Goal: Transaction & Acquisition: Purchase product/service

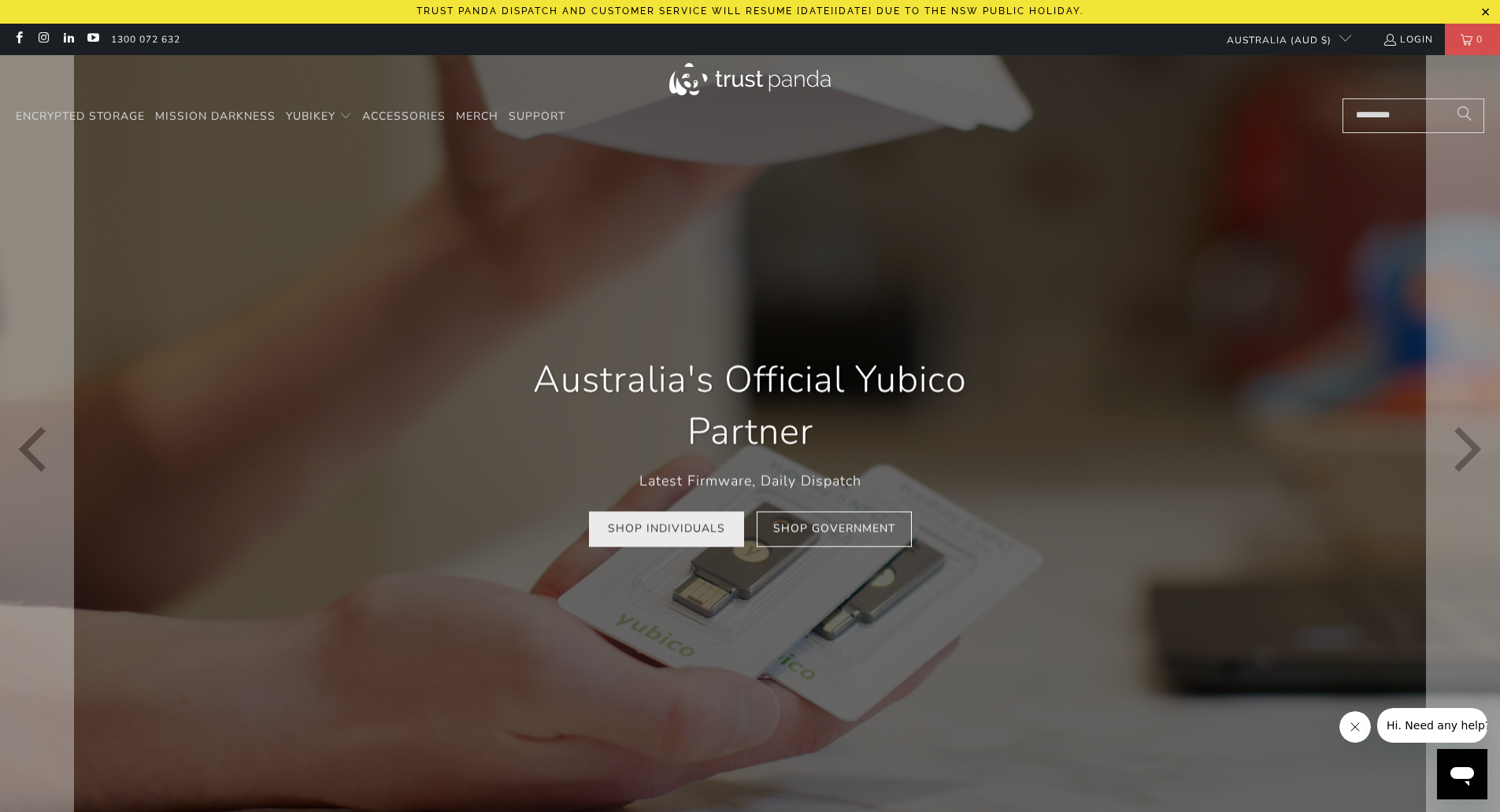
click at [652, 535] on link "Shop Individuals" at bounding box center [666, 529] width 155 height 36
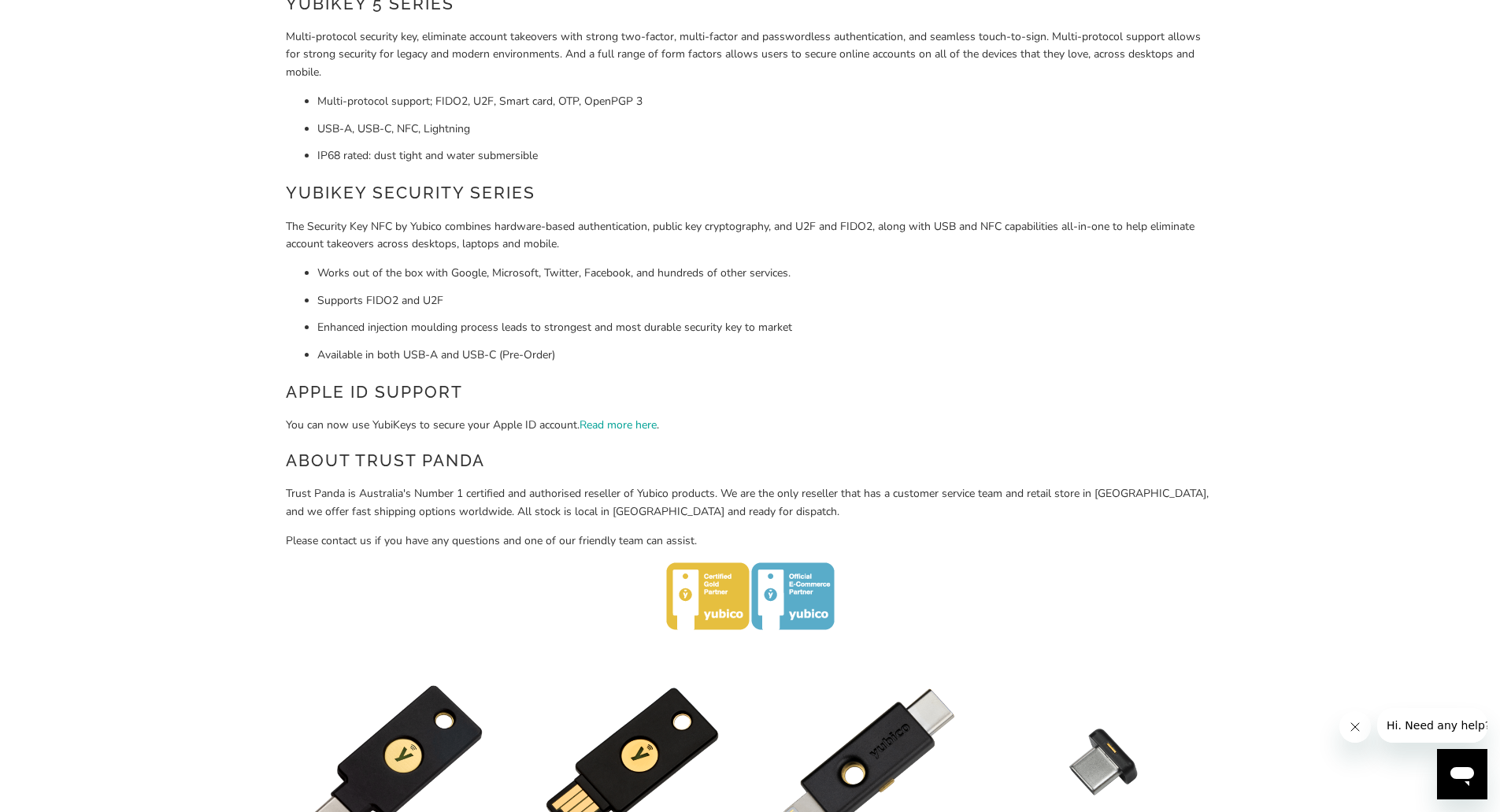
drag, startPoint x: 865, startPoint y: 300, endPoint x: 893, endPoint y: 294, distance: 28.6
click at [893, 294] on li "Supports FIDO2 and U2F" at bounding box center [766, 300] width 898 height 17
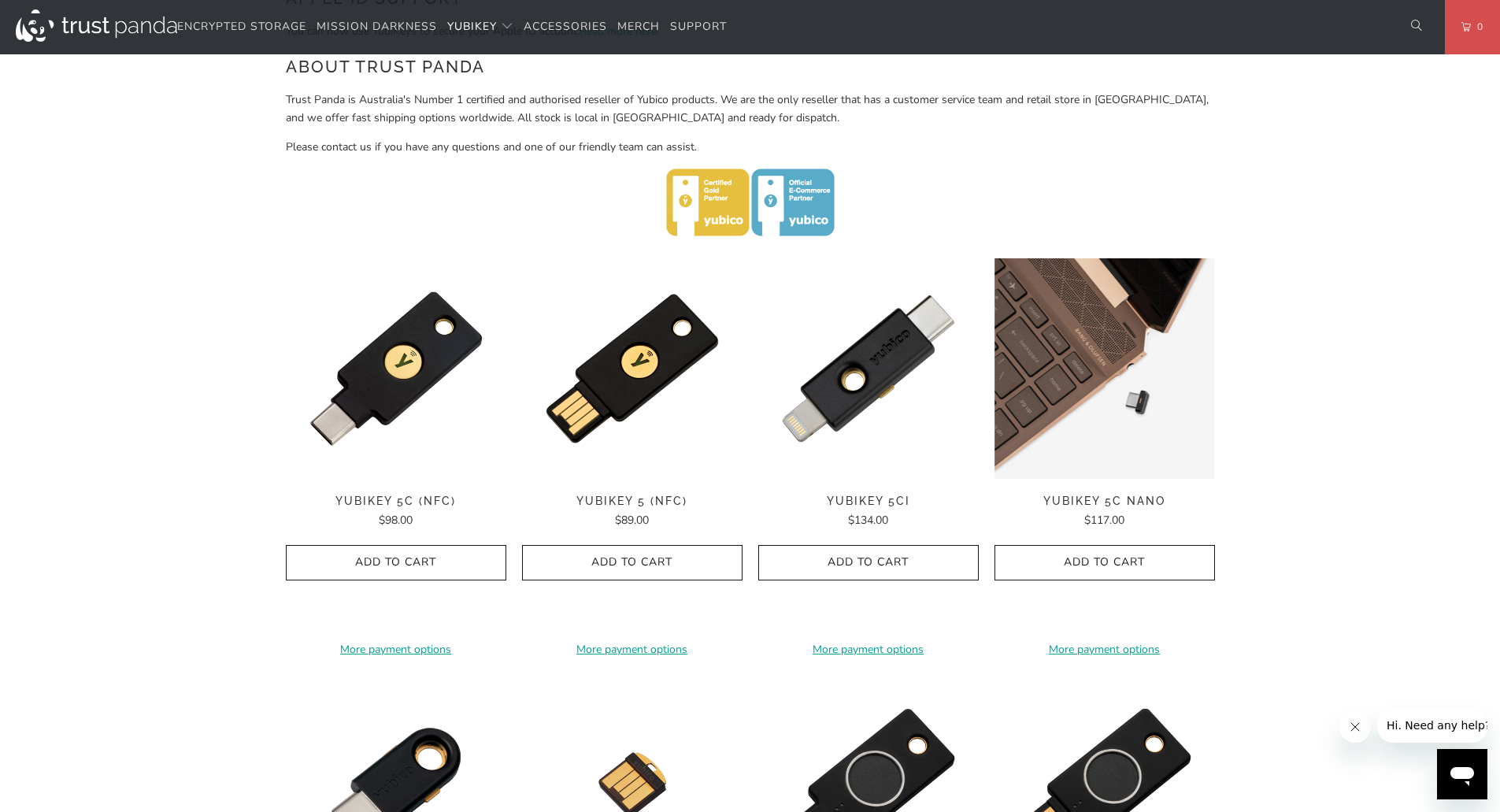
scroll to position [157, 0]
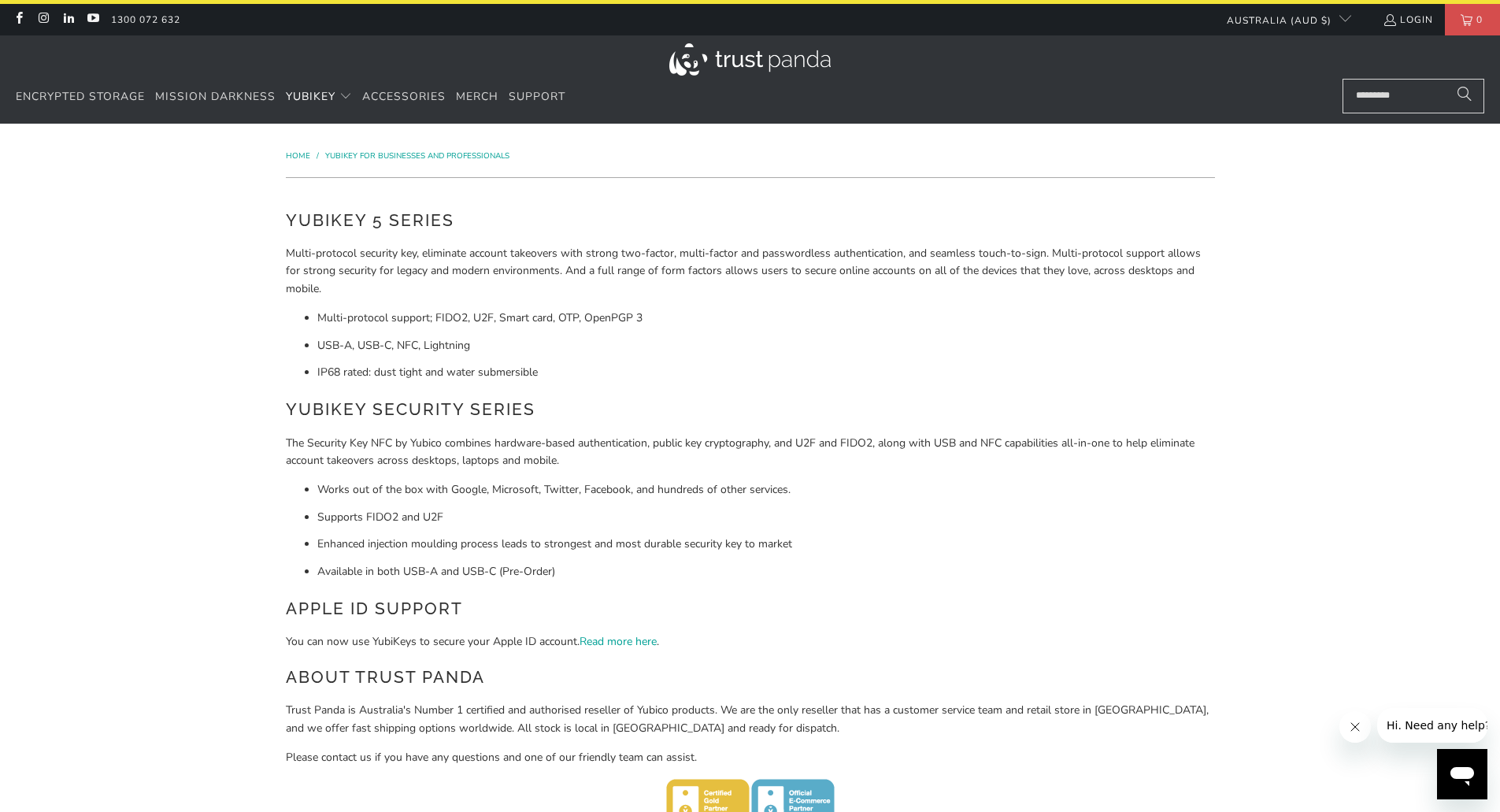
scroll to position [0, 0]
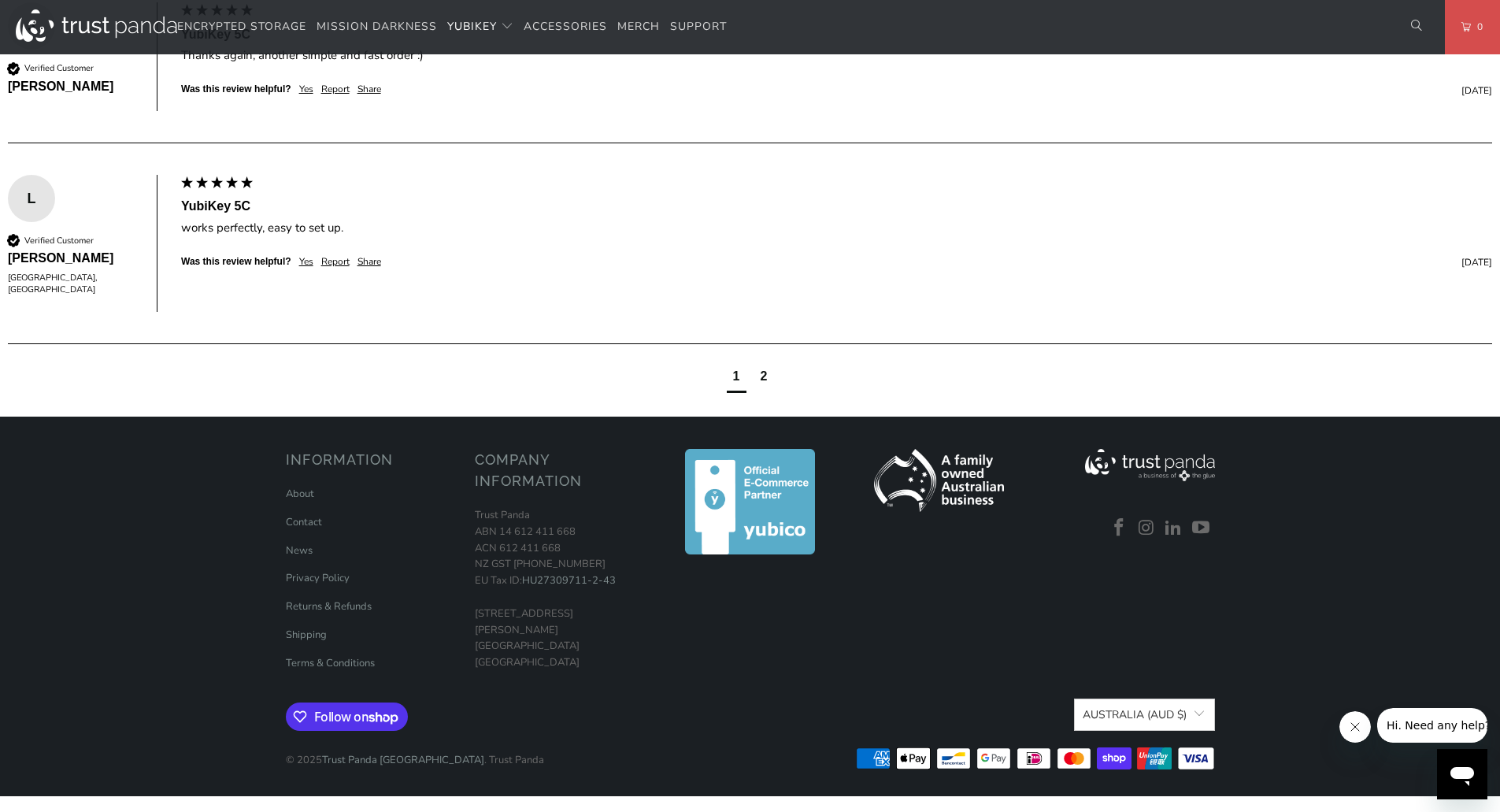
scroll to position [1023, 0]
